Goal: Information Seeking & Learning: Check status

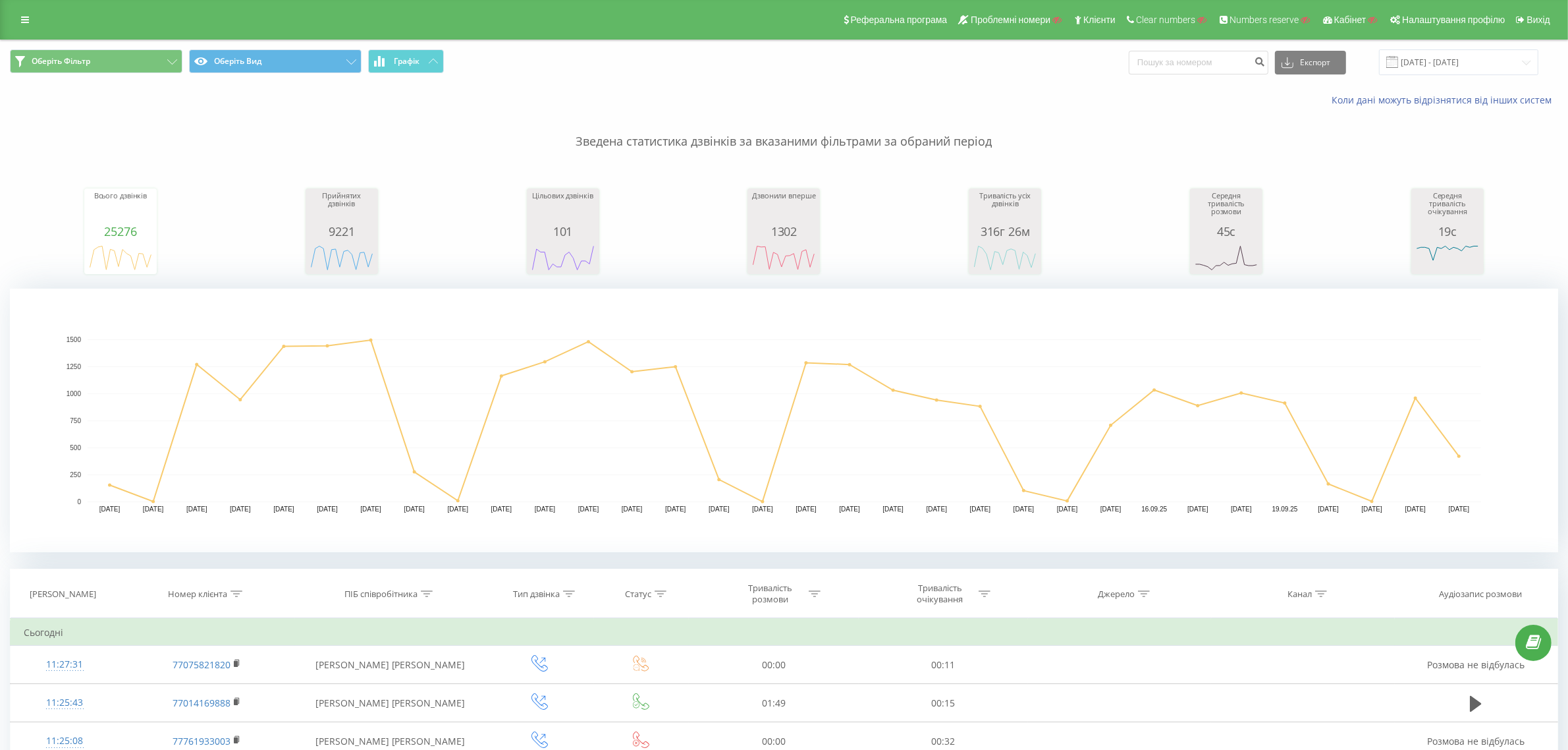
click at [238, 593] on icon at bounding box center [236, 593] width 12 height 6
click at [213, 689] on input "text" at bounding box center [207, 688] width 116 height 23
paste input "1820"
type input "1820"
click at [228, 718] on span "OK" at bounding box center [235, 713] width 37 height 20
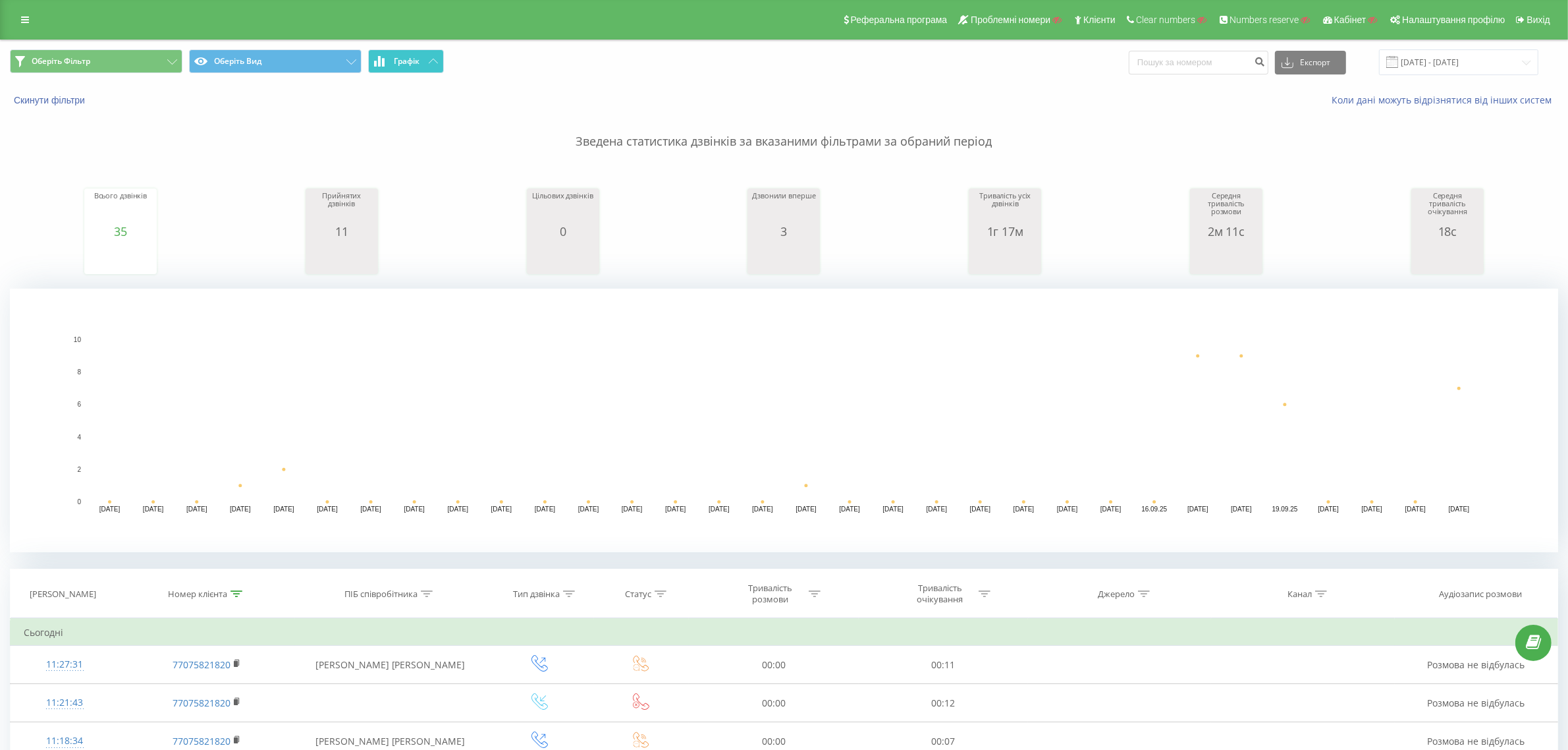
click at [440, 61] on button "Графік" at bounding box center [406, 61] width 76 height 23
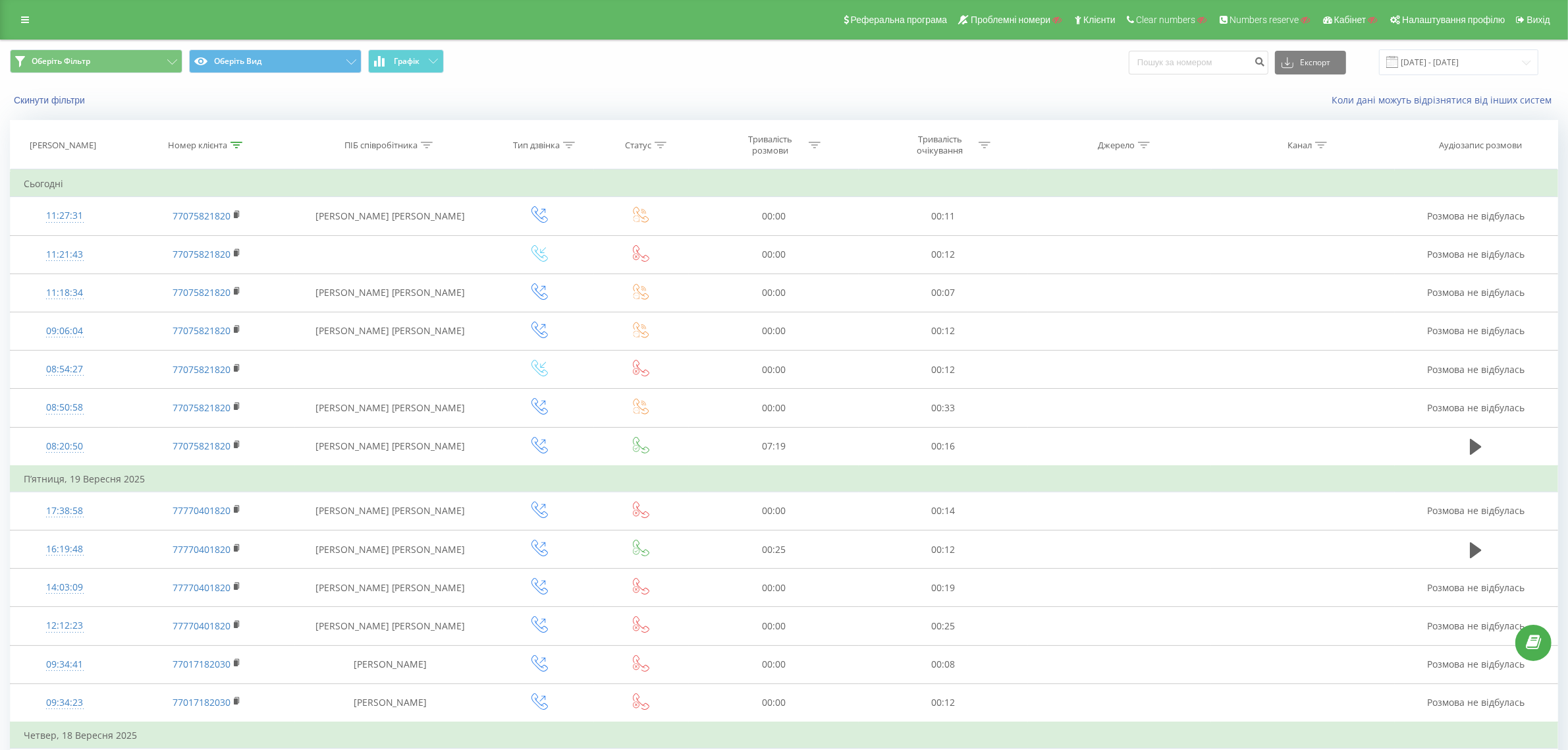
click at [37, 13] on div "Реферальна програма Проблемні номери Клієнти Clear numbers Numbers reserve Кабі…" at bounding box center [784, 19] width 1568 height 40
click at [30, 21] on link at bounding box center [24, 19] width 23 height 19
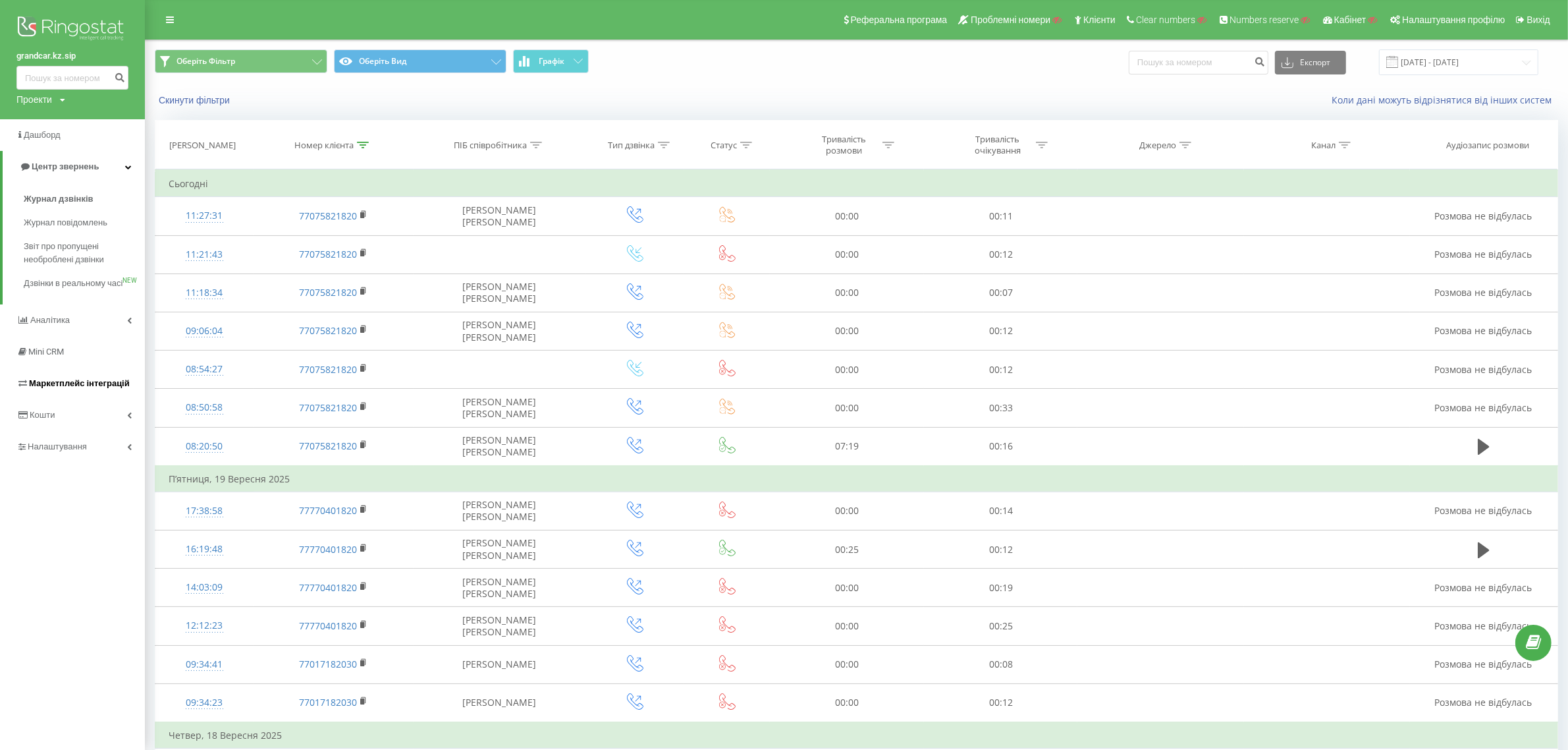
drag, startPoint x: 93, startPoint y: 396, endPoint x: 55, endPoint y: 394, distance: 38.1
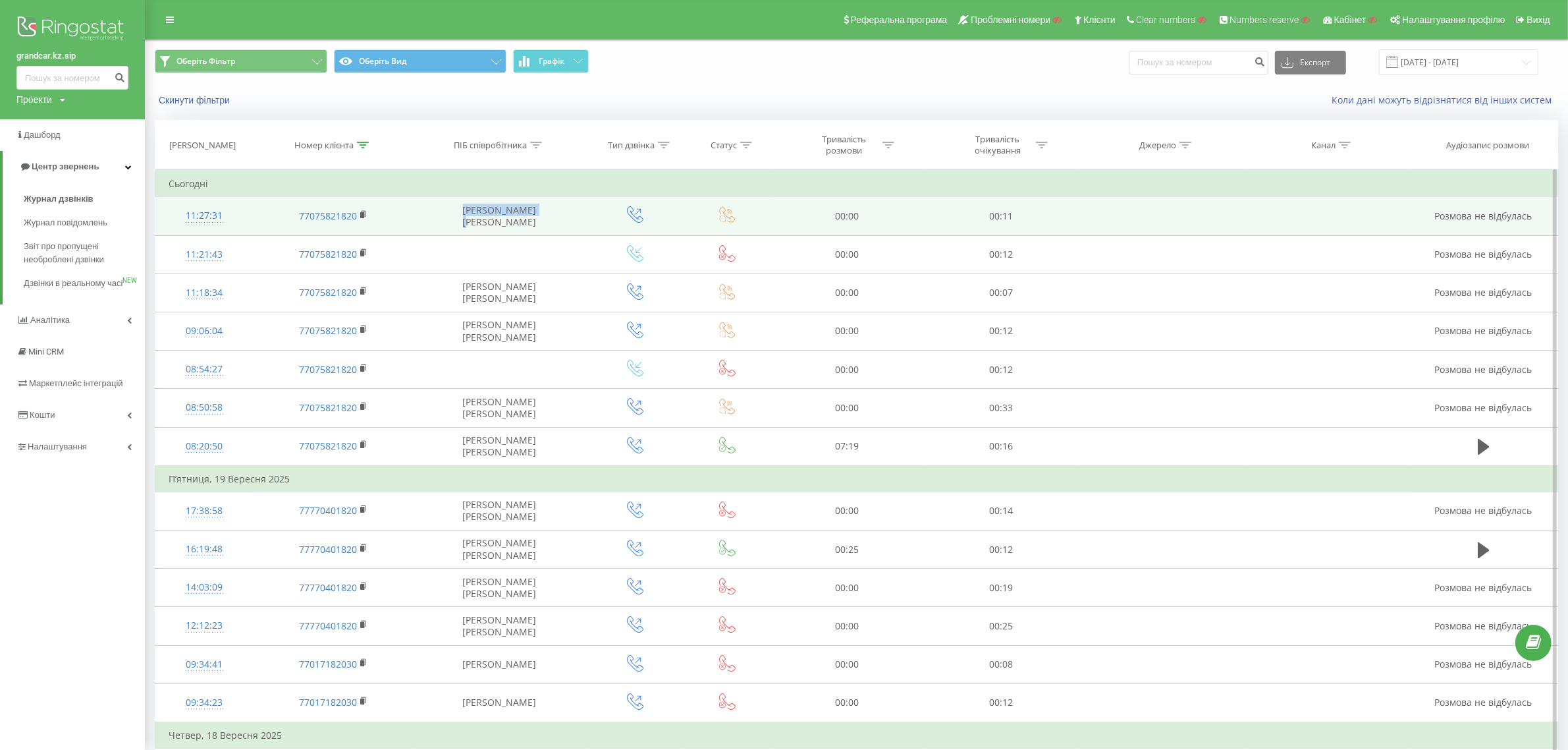
drag, startPoint x: 564, startPoint y: 219, endPoint x: 451, endPoint y: 220, distance: 113.0
click at [452, 220] on td "[PERSON_NAME] [PERSON_NAME]" at bounding box center [500, 216] width 173 height 38
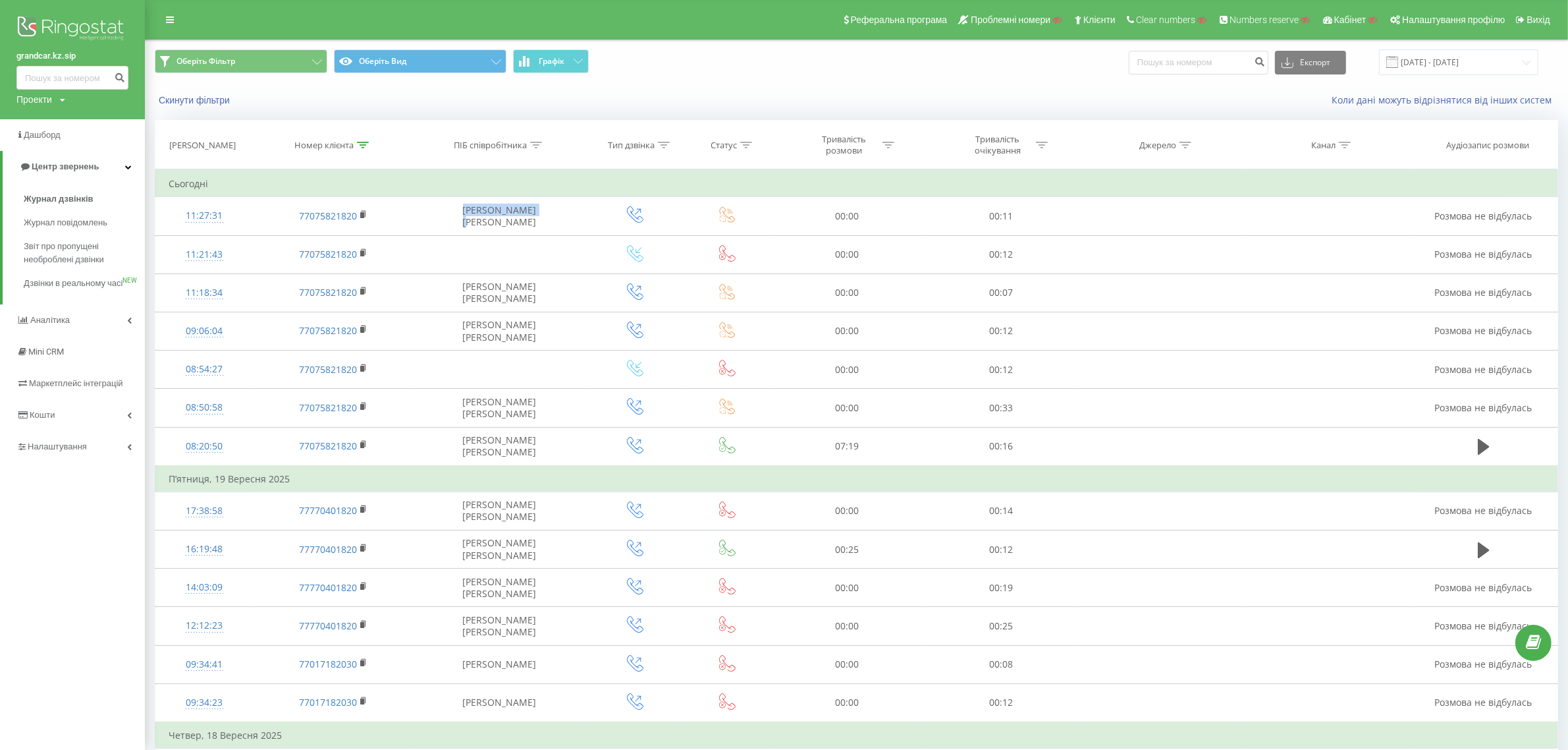
copy td "[PERSON_NAME] [PERSON_NAME]"
click at [33, 106] on div "grandcar.kz.sip Проекти Пошук" at bounding box center [73, 60] width 145 height 119
click at [38, 101] on div "Проекти" at bounding box center [34, 99] width 36 height 13
click at [46, 132] on div "Пошук" at bounding box center [73, 119] width 113 height 27
click at [49, 120] on input "text" at bounding box center [53, 119] width 66 height 19
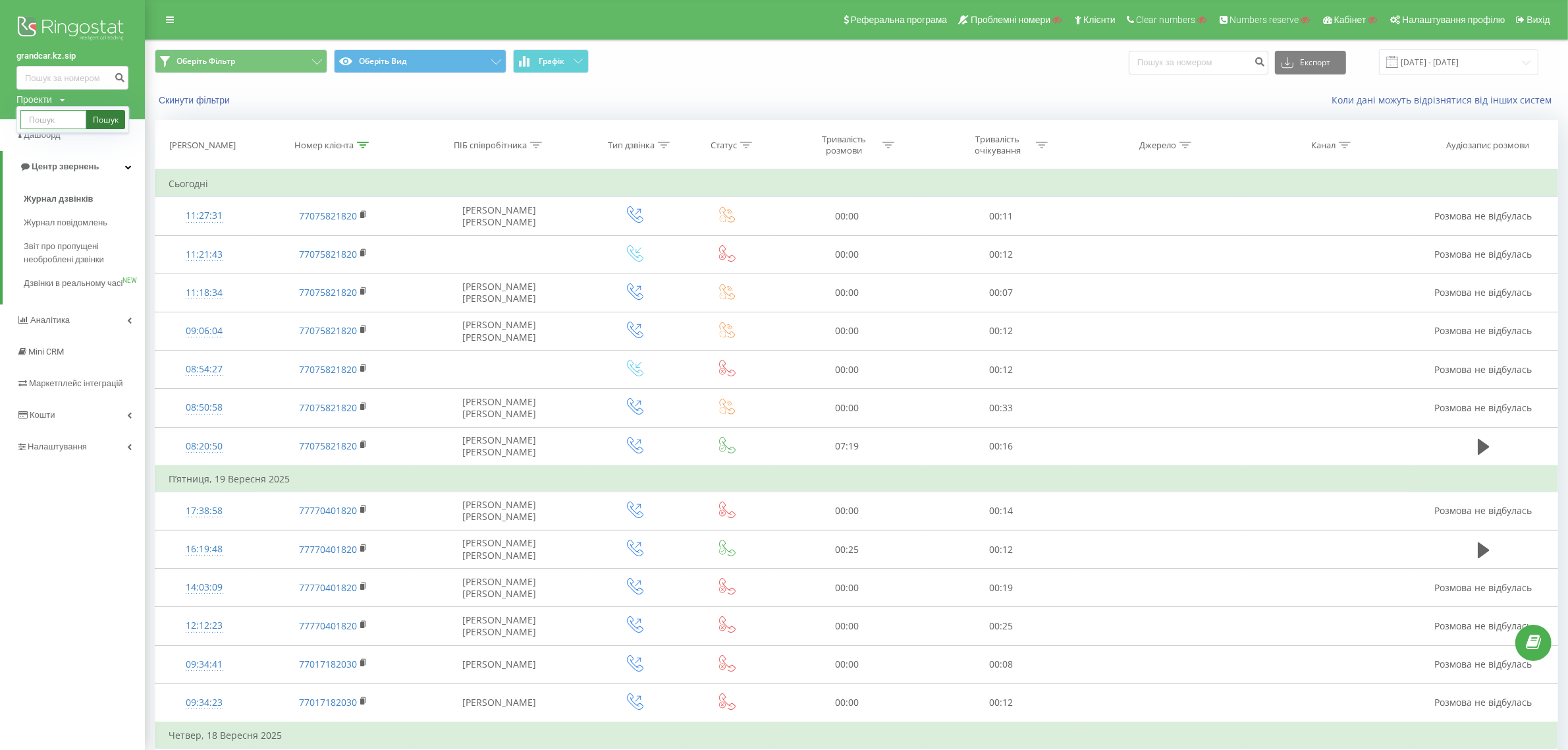
paste input "[DOMAIN_NAME]"
type input "[DOMAIN_NAME]"
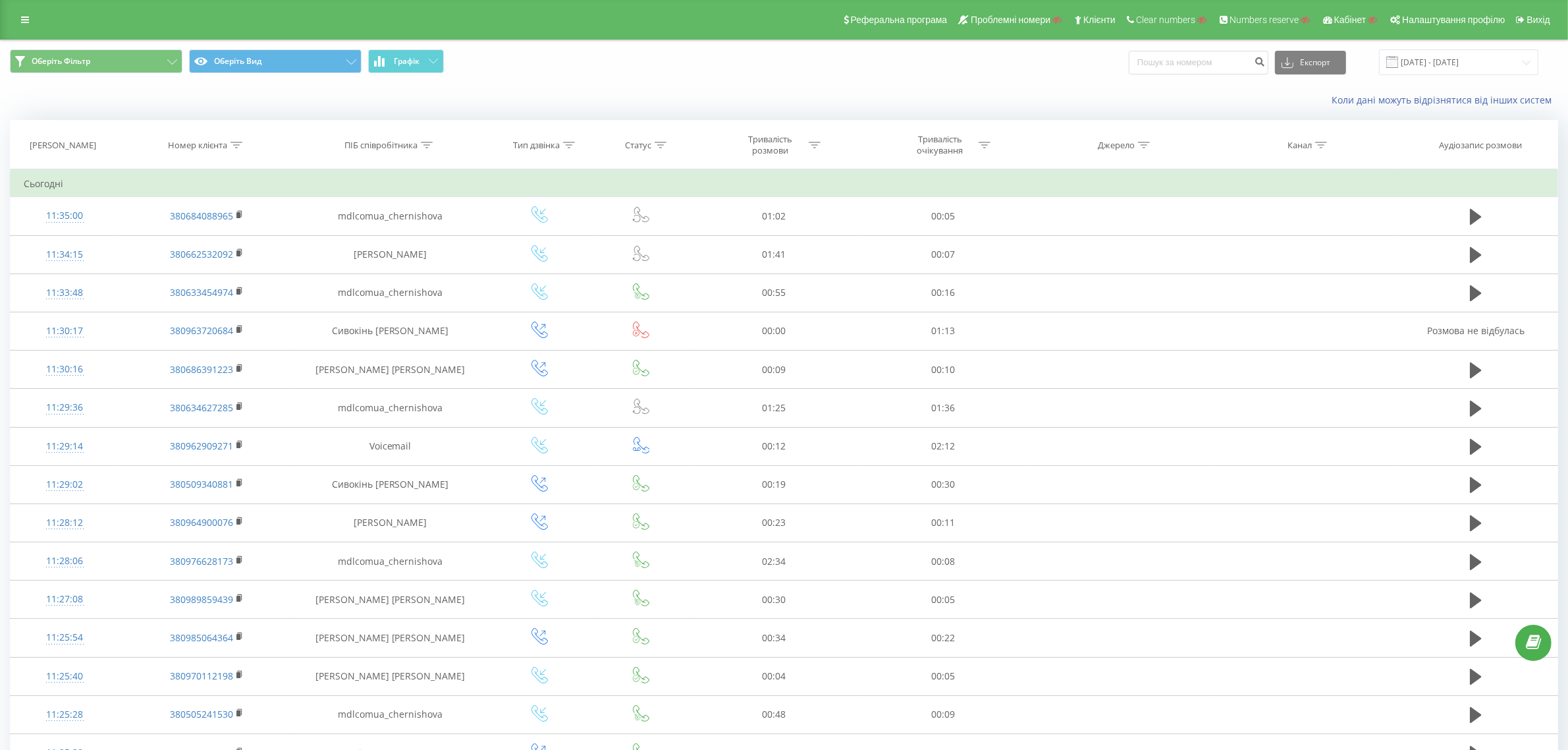
click at [234, 149] on icon at bounding box center [236, 145] width 12 height 6
drag, startPoint x: 217, startPoint y: 236, endPoint x: 215, endPoint y: 245, distance: 9.2
click at [215, 242] on input "text" at bounding box center [207, 239] width 116 height 23
paste input "0673242878"
type input "0673242878"
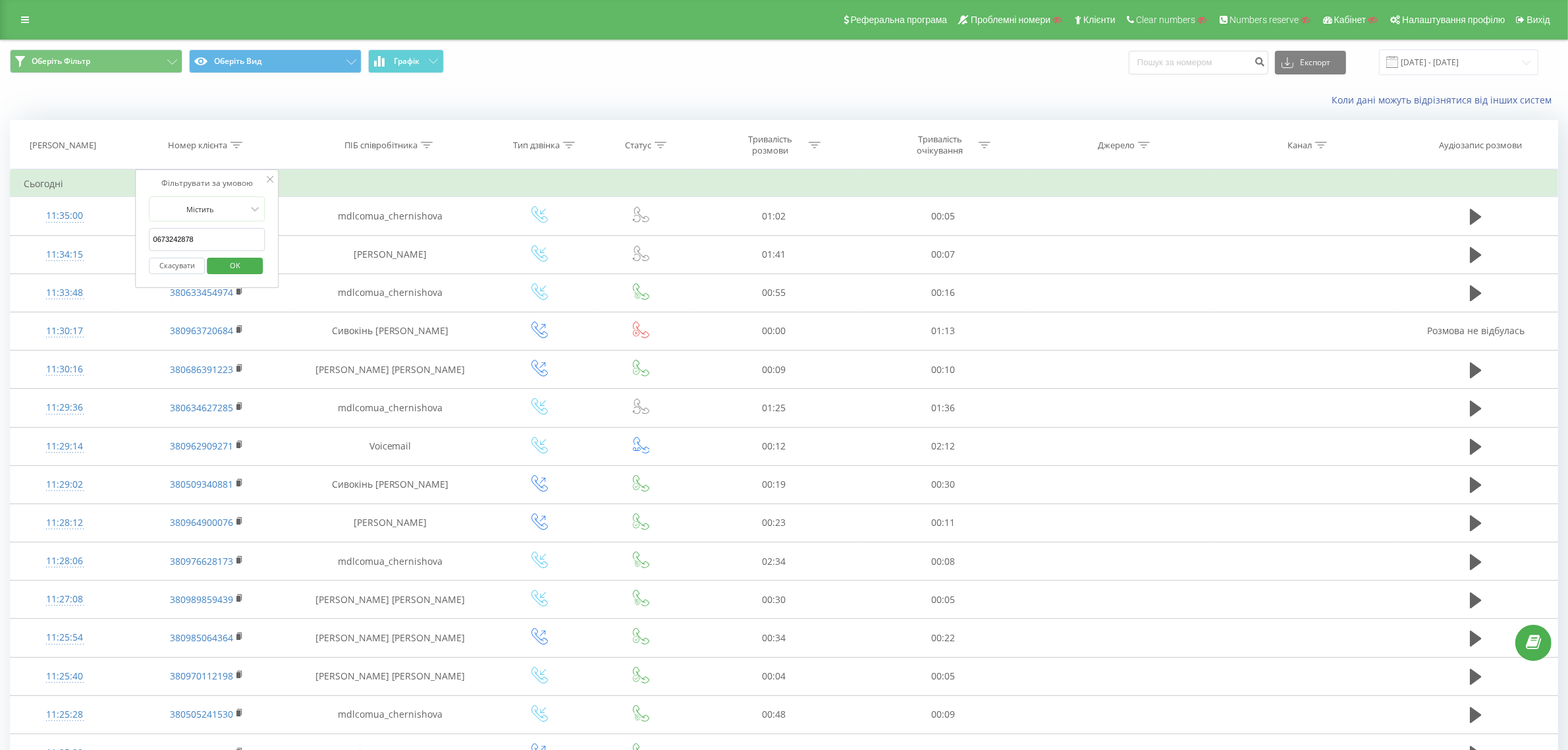
click at [231, 270] on span "OK" at bounding box center [235, 265] width 37 height 20
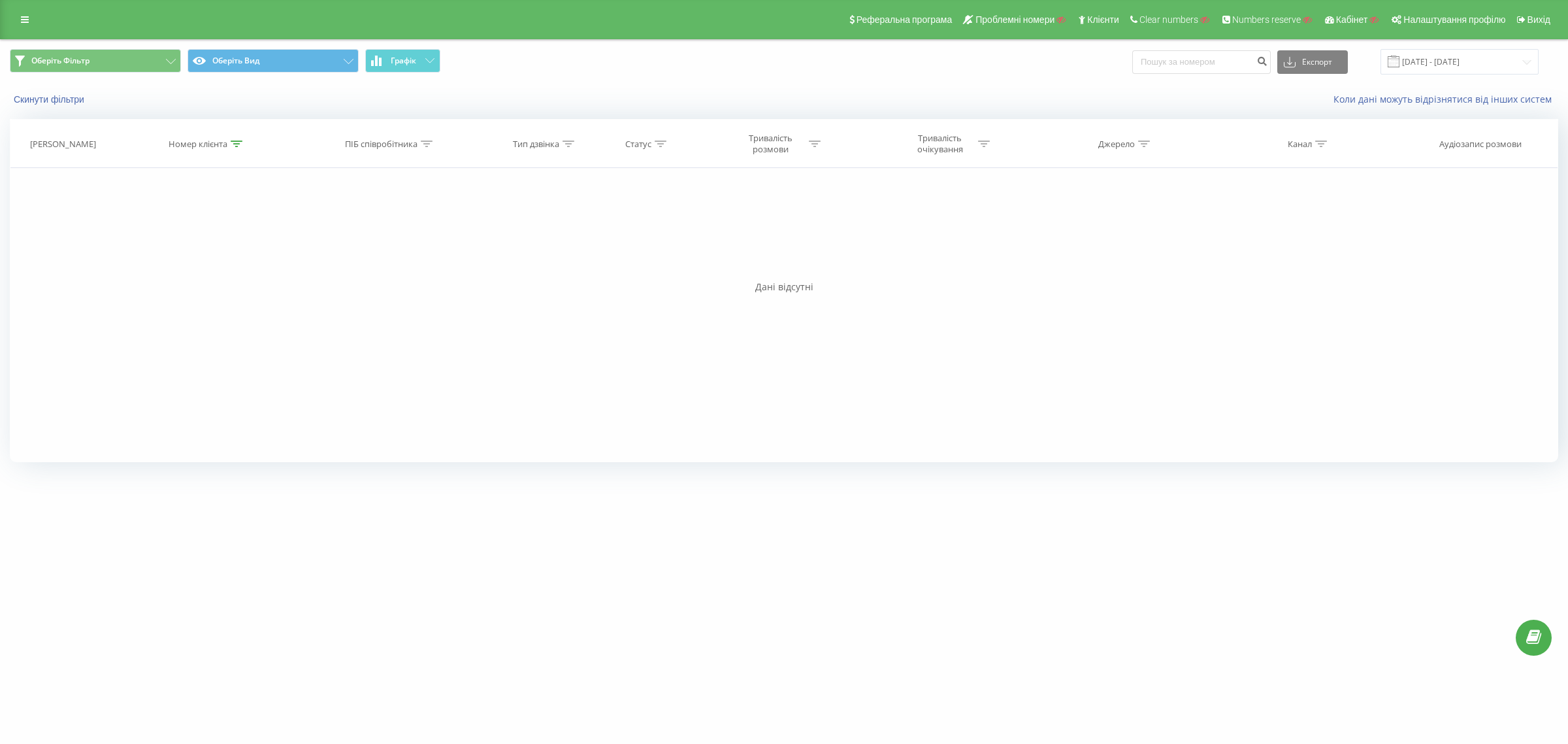
click at [227, 148] on div "Номер клієнта" at bounding box center [198, 144] width 58 height 11
click at [188, 267] on button "Скасувати" at bounding box center [177, 263] width 55 height 16
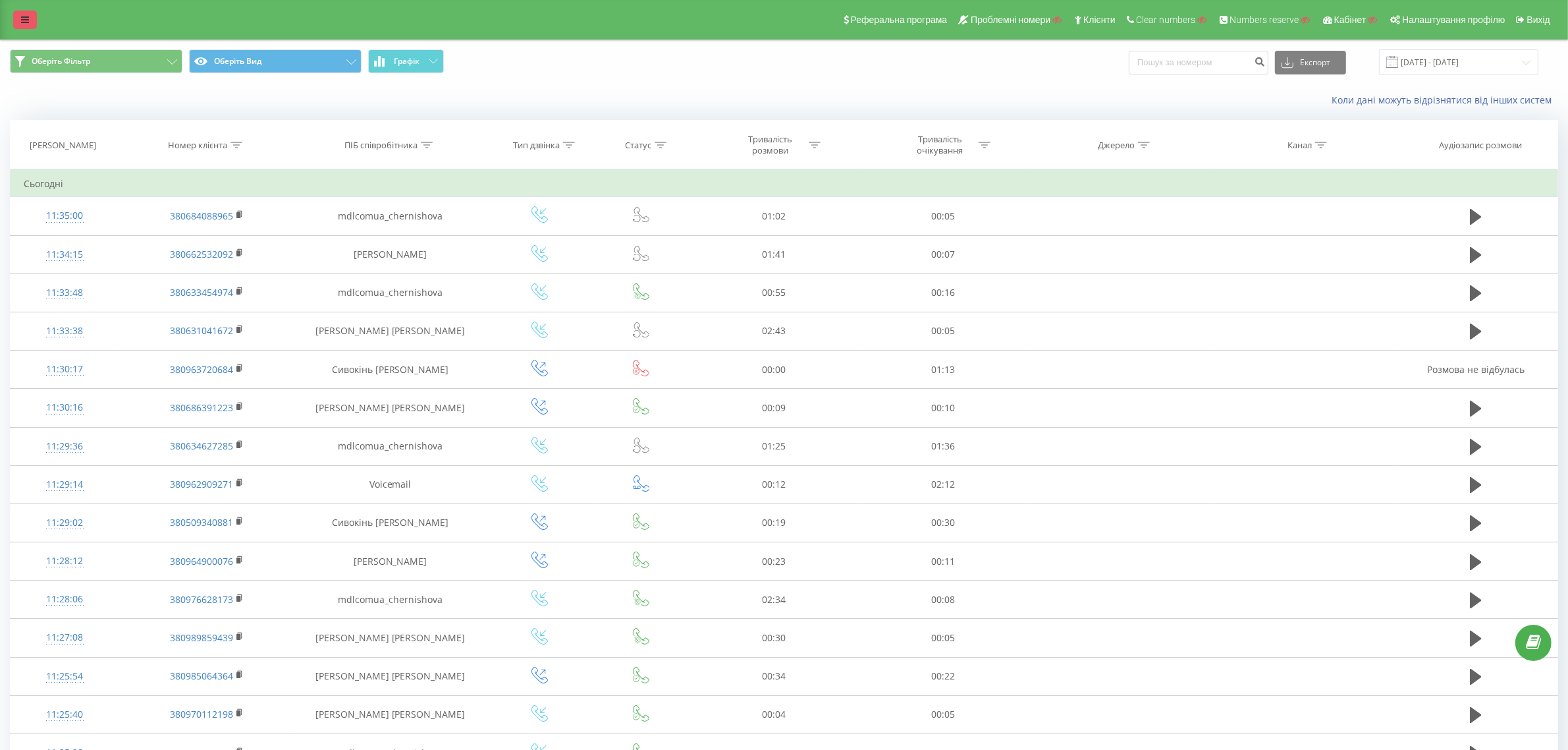
click at [25, 19] on icon at bounding box center [25, 19] width 8 height 9
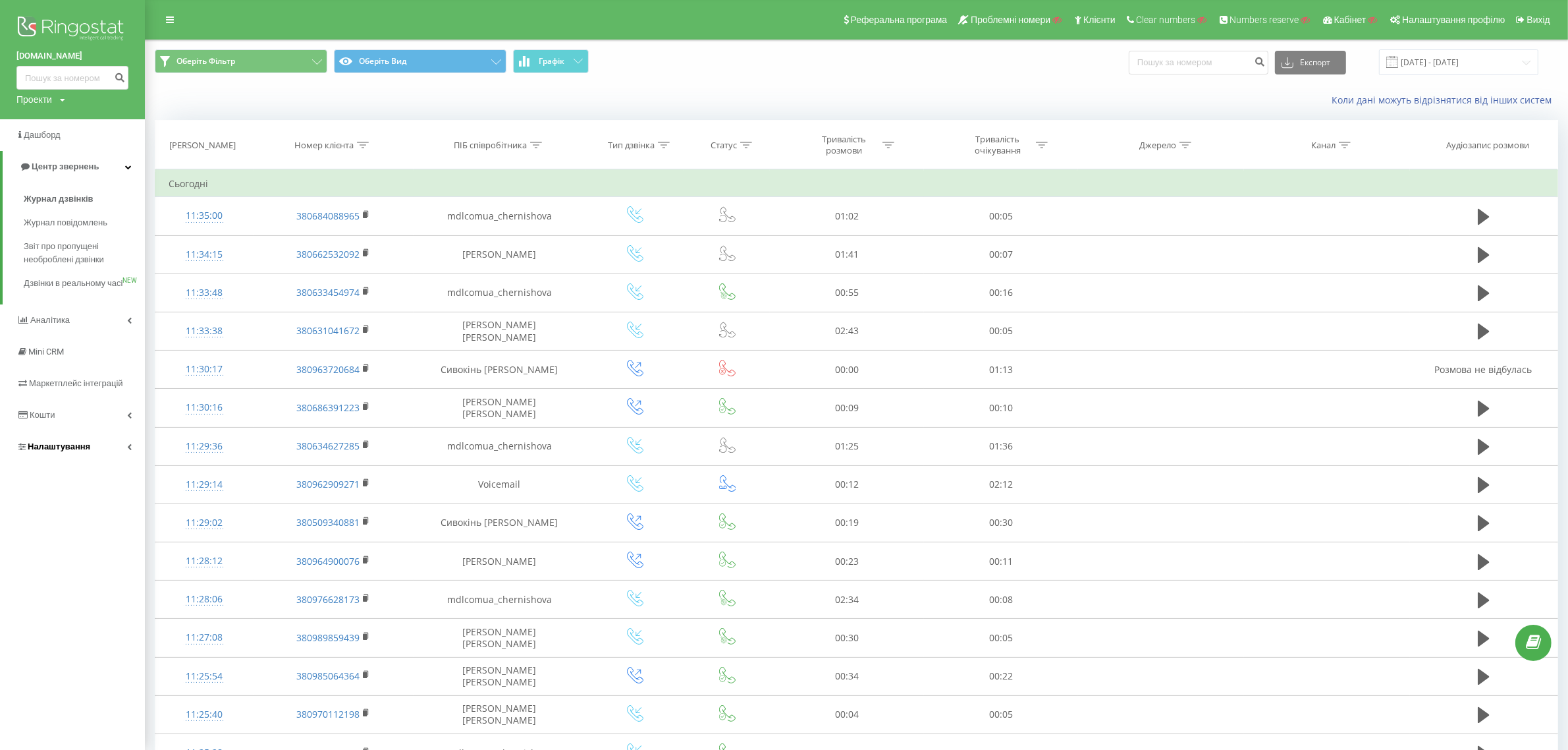
click at [82, 463] on link "Налаштування" at bounding box center [73, 446] width 145 height 31
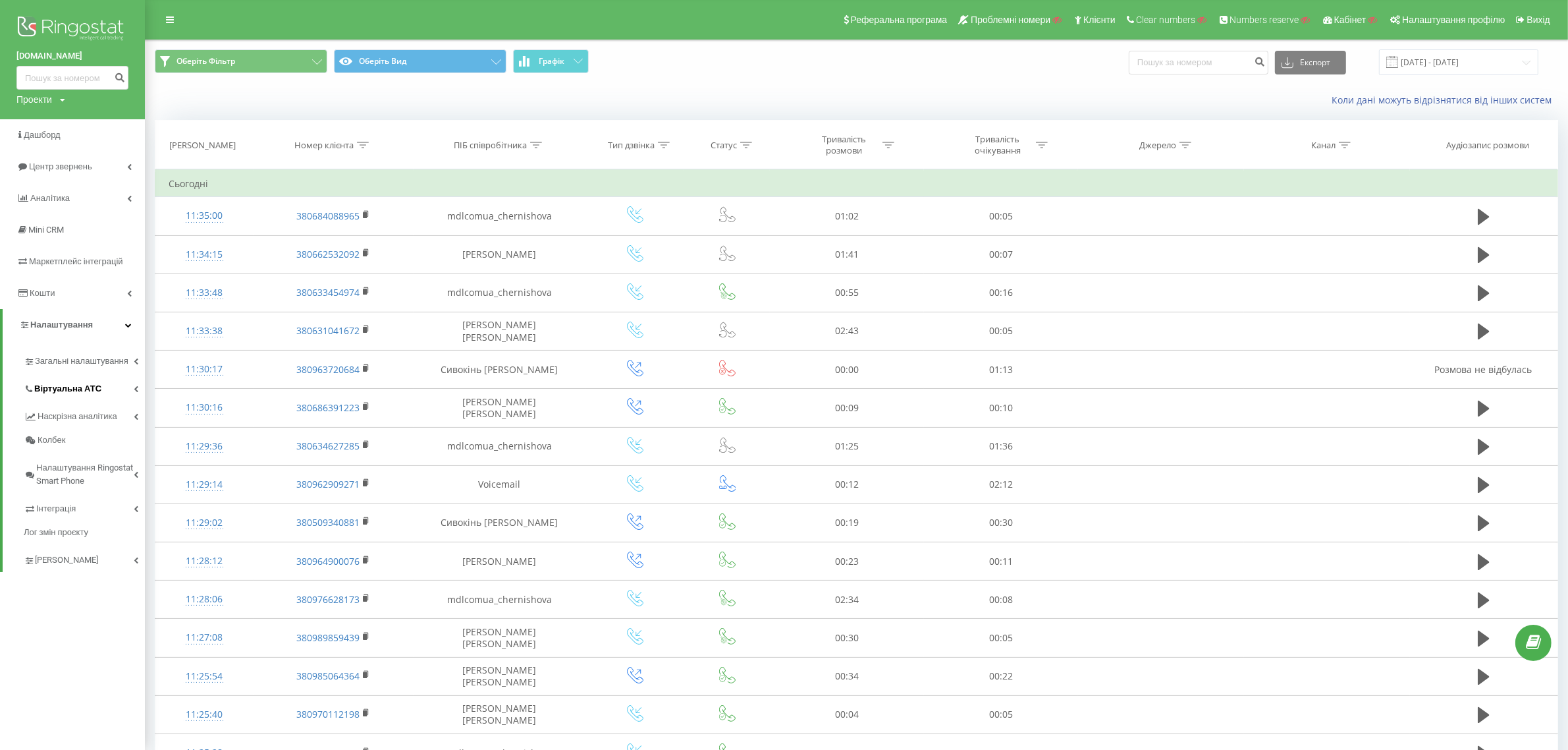
click at [86, 394] on span "Віртуальна АТС" at bounding box center [67, 388] width 67 height 13
